Goal: Information Seeking & Learning: Understand process/instructions

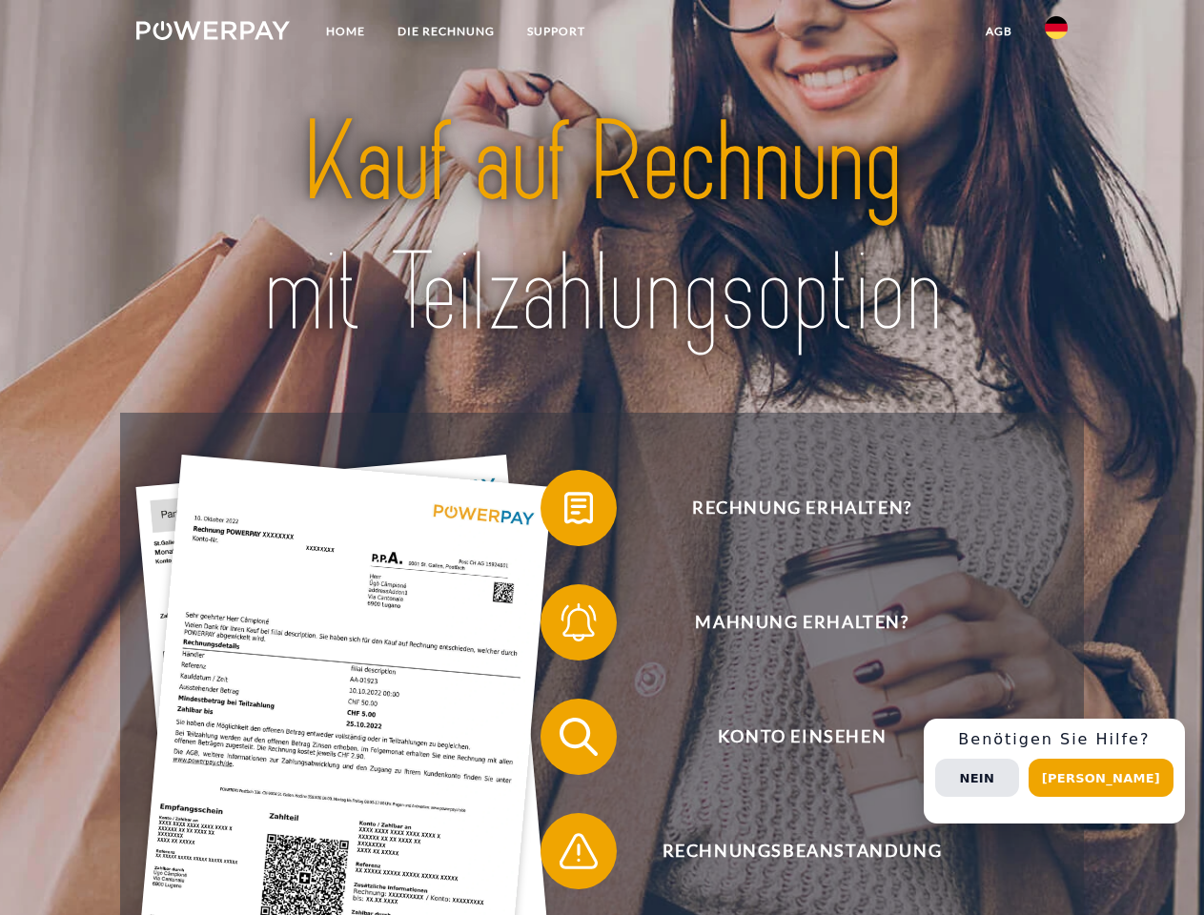
click at [213, 33] on img at bounding box center [212, 30] width 153 height 19
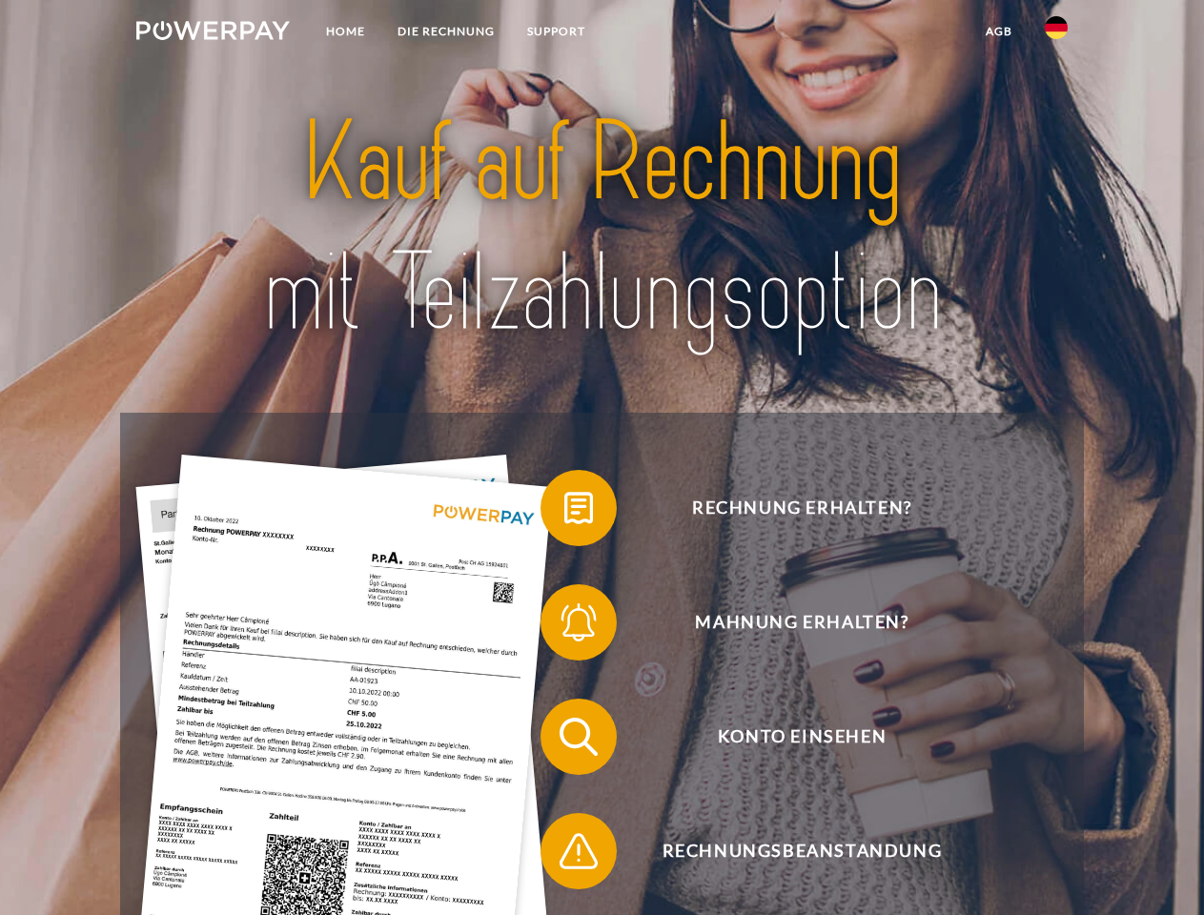
click at [1056, 33] on img at bounding box center [1056, 27] width 23 height 23
click at [998, 31] on link "agb" at bounding box center [998, 31] width 59 height 34
click at [564, 512] on span at bounding box center [549, 507] width 95 height 95
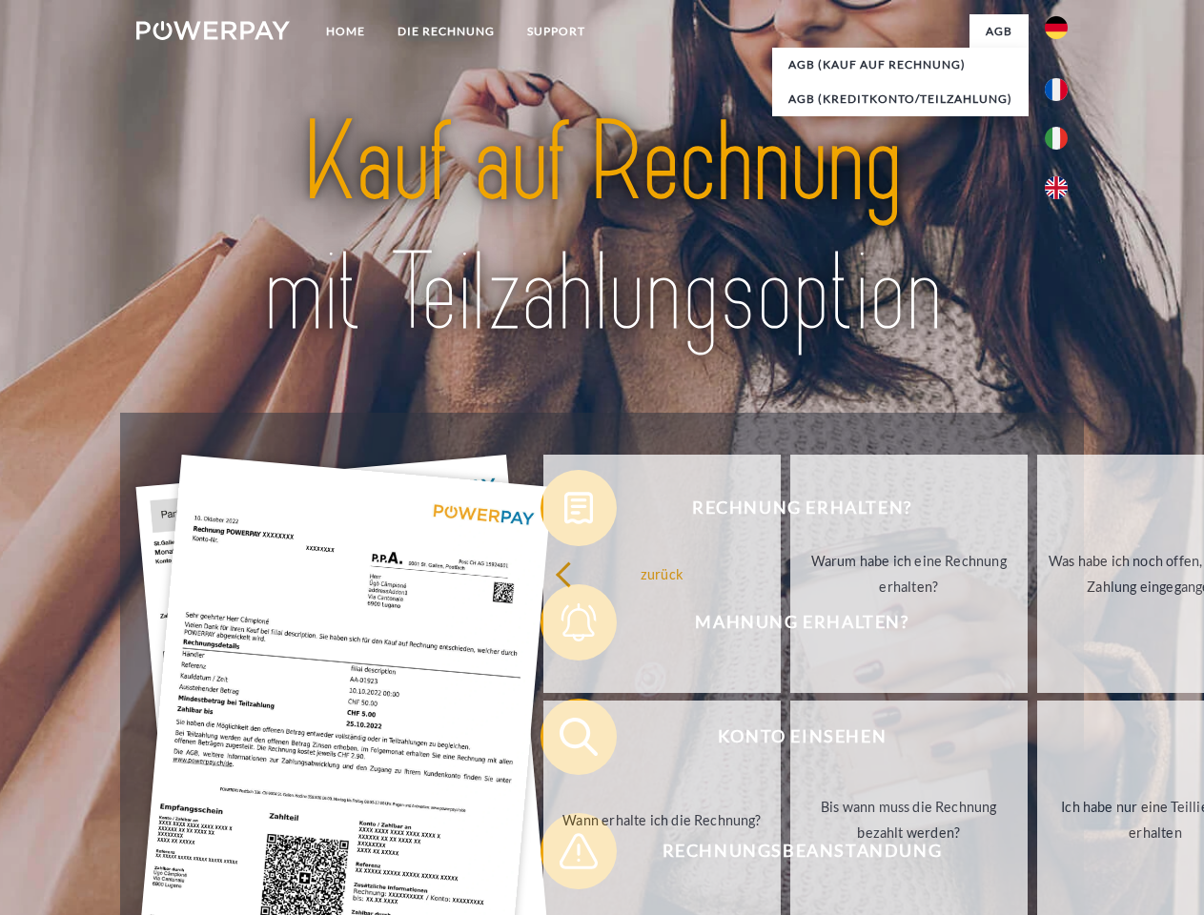
click at [564, 626] on div "zurück Warum habe ich eine Rechnung erhalten? Was habe ich noch offen, ist mein…" at bounding box center [909, 697] width 770 height 492
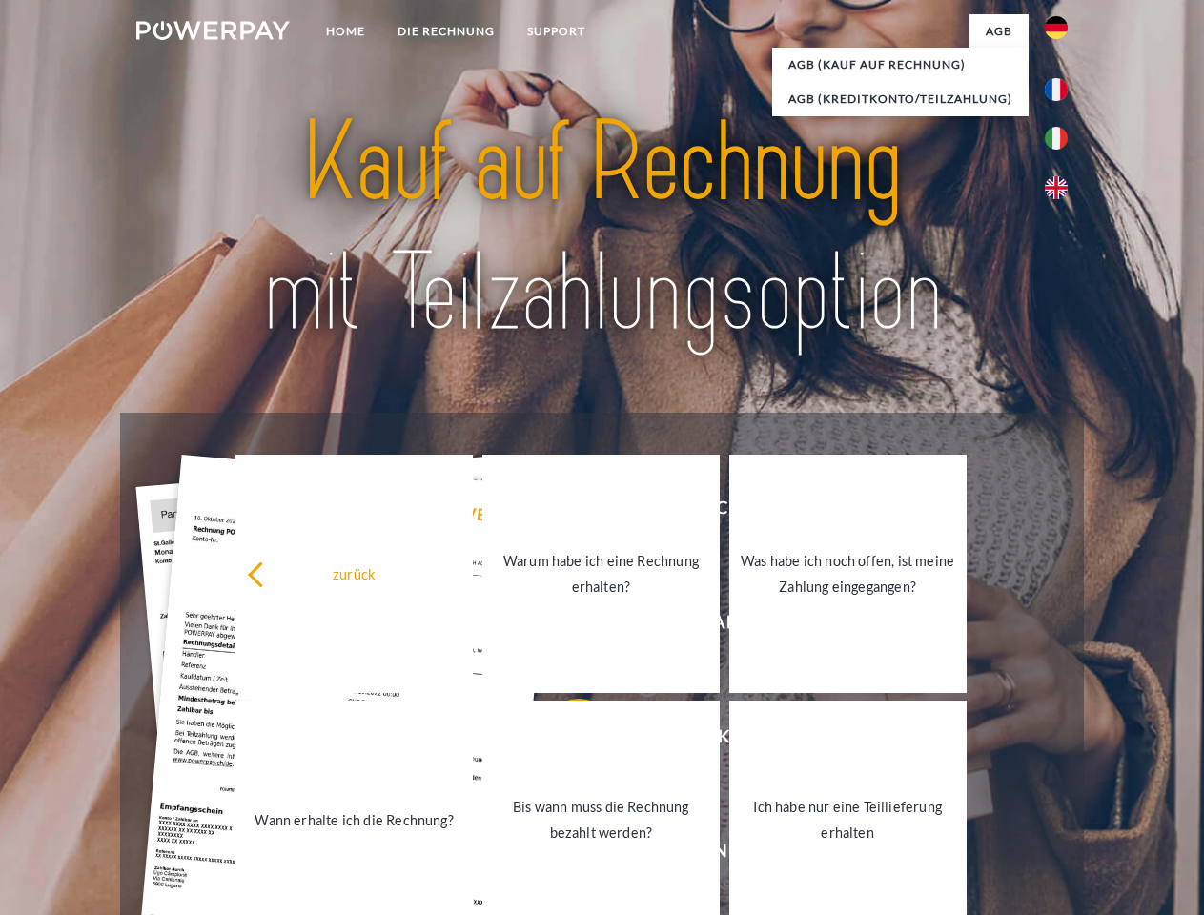
click at [564, 741] on link "Bis wann muss die Rechnung bezahlt werden?" at bounding box center [600, 820] width 237 height 238
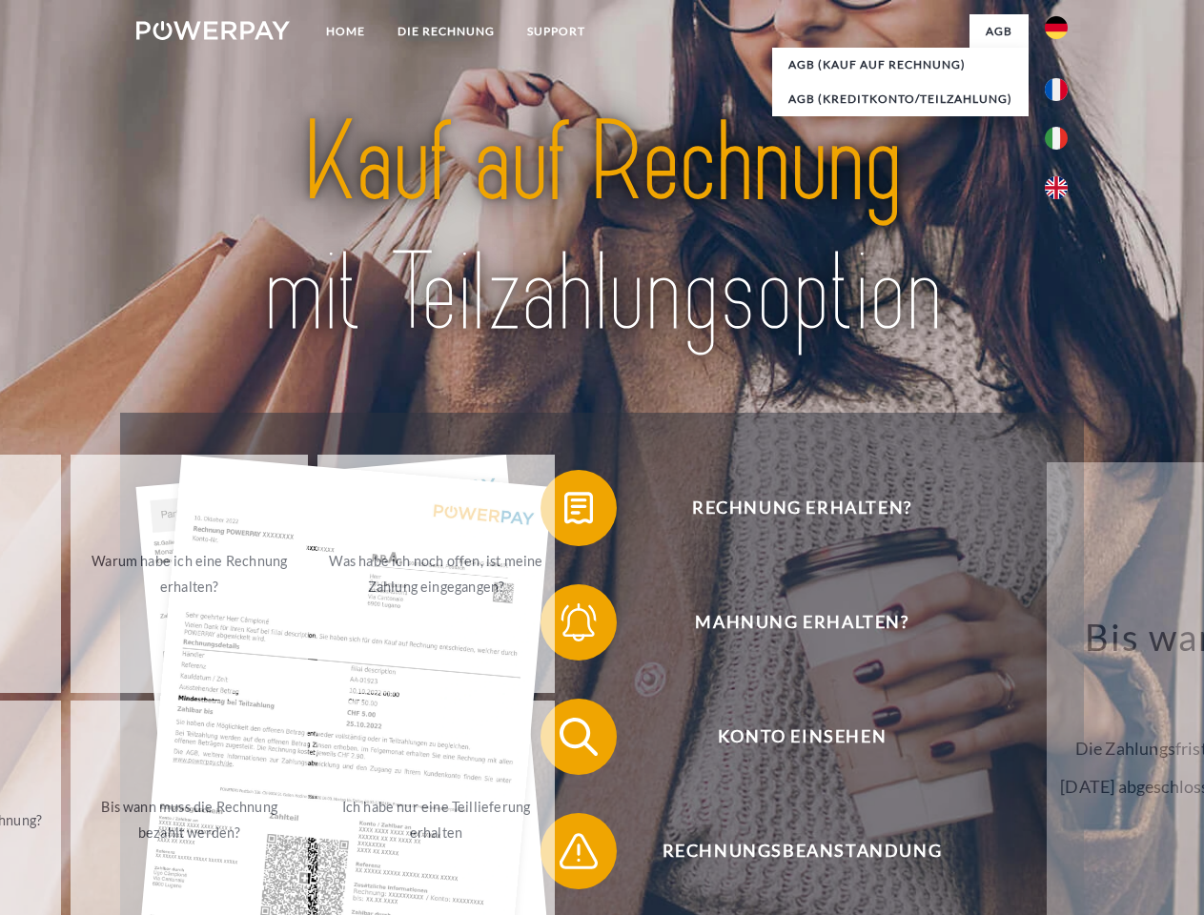
click at [564, 855] on span at bounding box center [549, 850] width 95 height 95
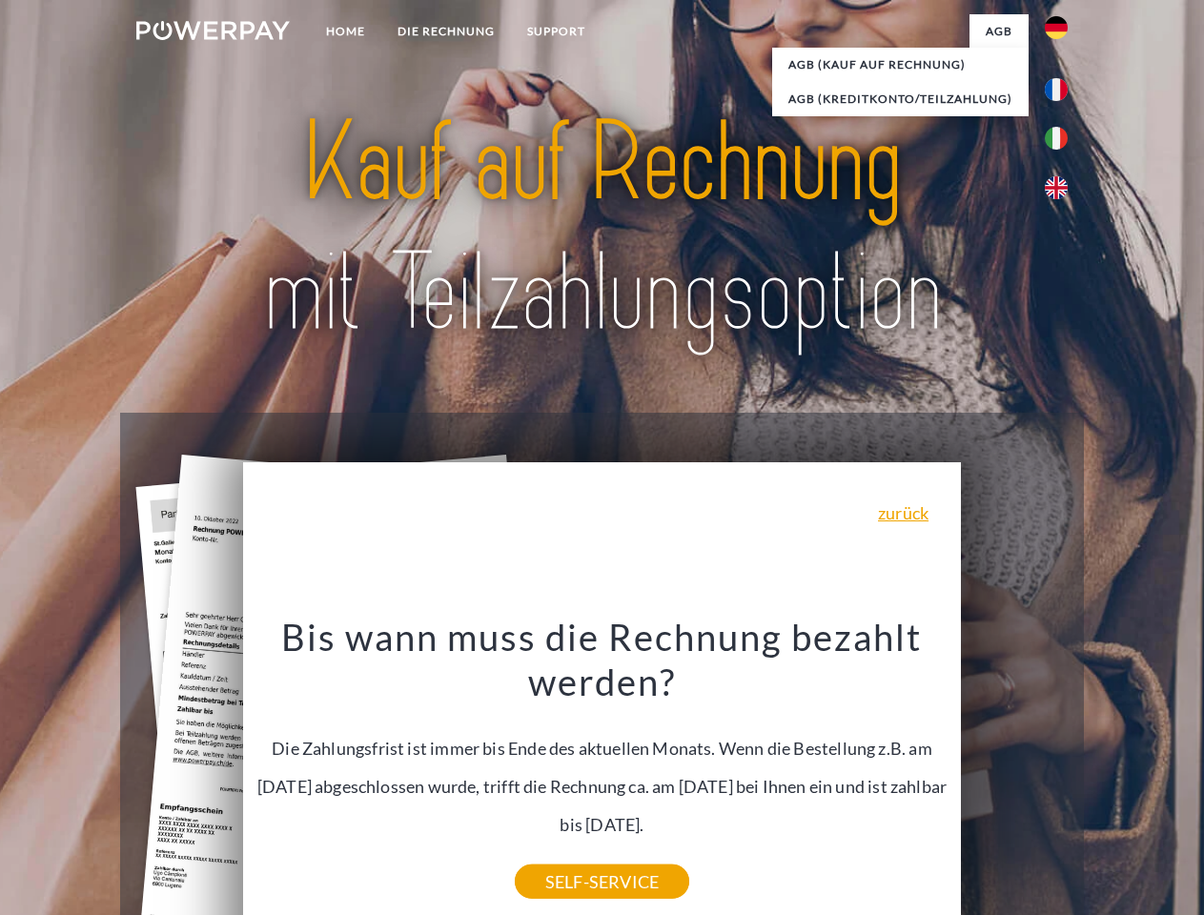
click at [1061, 771] on div "Rechnung erhalten? Mahnung erhalten? Konto einsehen" at bounding box center [601, 794] width 963 height 762
click at [1014, 775] on span "Konto einsehen" at bounding box center [801, 737] width 467 height 76
click at [1107, 778] on header "Home DIE RECHNUNG SUPPORT" at bounding box center [602, 658] width 1204 height 1316
